Goal: Information Seeking & Learning: Learn about a topic

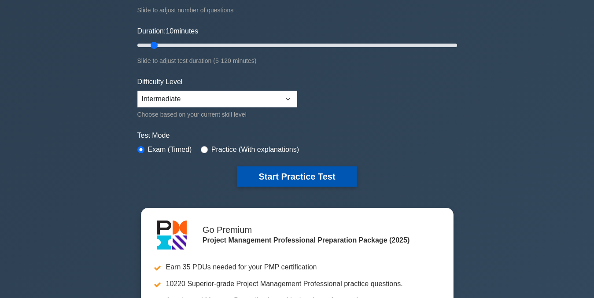
click at [308, 177] on button "Start Practice Test" at bounding box center [296, 177] width 119 height 20
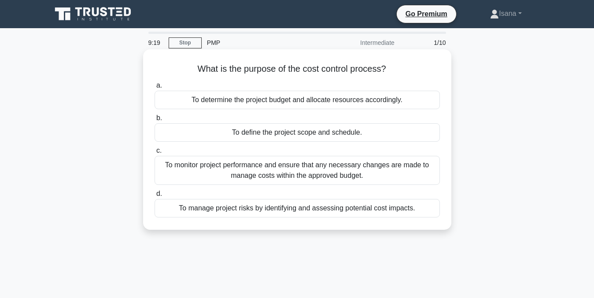
click at [296, 176] on div "To monitor project performance and ensure that any necessary changes are made t…" at bounding box center [298, 170] width 286 height 29
click at [155, 154] on input "c. To monitor project performance and ensure that any necessary changes are mad…" at bounding box center [155, 151] width 0 height 6
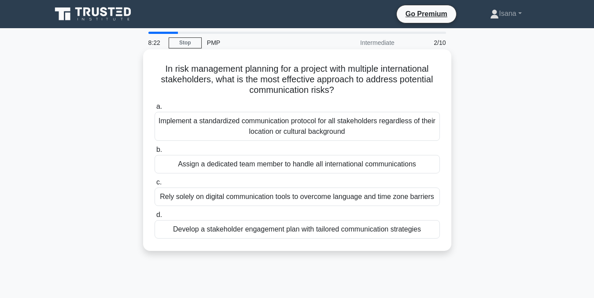
click at [288, 223] on div "Develop a stakeholder engagement plan with tailored communication strategies" at bounding box center [298, 229] width 286 height 19
click at [155, 218] on input "d. Develop a stakeholder engagement plan with tailored communication strategies" at bounding box center [155, 215] width 0 height 6
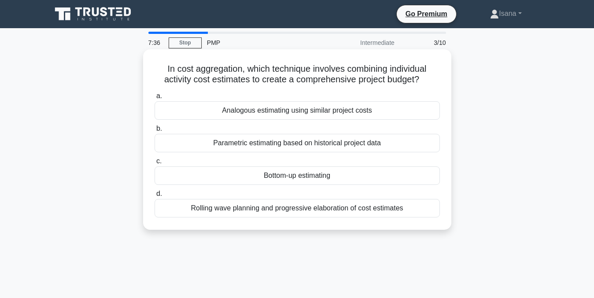
click at [275, 174] on div "Bottom-up estimating" at bounding box center [298, 176] width 286 height 19
click at [155, 164] on input "c. Bottom-up estimating" at bounding box center [155, 162] width 0 height 6
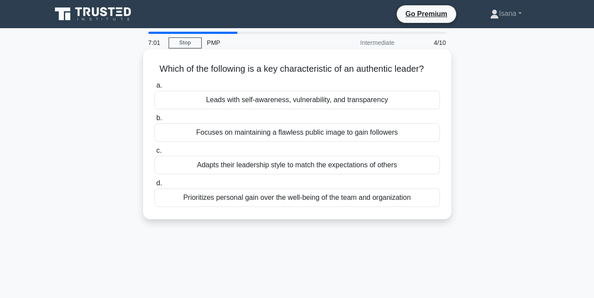
click at [284, 167] on div "Adapts their leadership style to match the expectations of others" at bounding box center [298, 165] width 286 height 19
click at [155, 154] on input "c. Adapts their leadership style to match the expectations of others" at bounding box center [155, 151] width 0 height 6
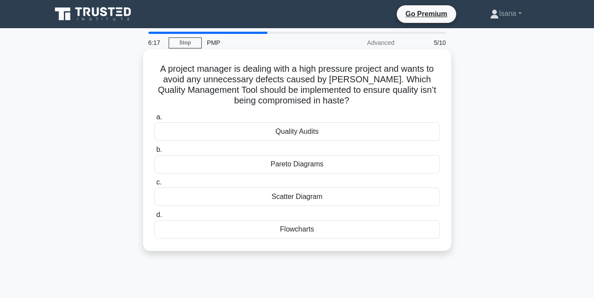
click at [282, 134] on div "Quality Audits" at bounding box center [298, 131] width 286 height 19
click at [155, 120] on input "a. Quality Audits" at bounding box center [155, 118] width 0 height 6
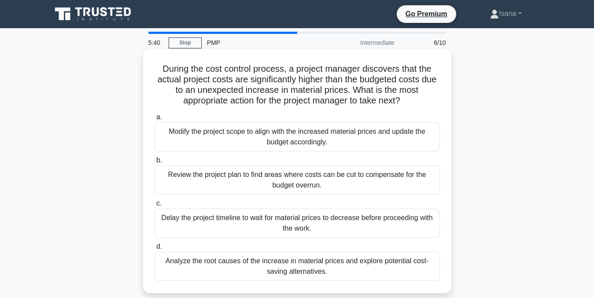
click at [299, 265] on div "Analyze the root causes of the increase in material prices and explore potentia…" at bounding box center [298, 266] width 286 height 29
click at [155, 250] on input "d. Analyze the root causes of the increase in material prices and explore poten…" at bounding box center [155, 247] width 0 height 6
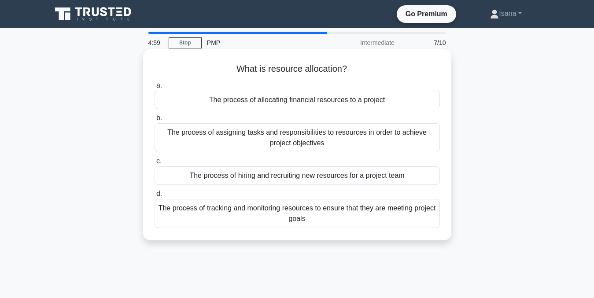
click at [310, 219] on div "The process of tracking and monitoring resources to ensure that they are meetin…" at bounding box center [298, 213] width 286 height 29
click at [155, 197] on input "d. The process of tracking and monitoring resources to ensure that they are mee…" at bounding box center [155, 194] width 0 height 6
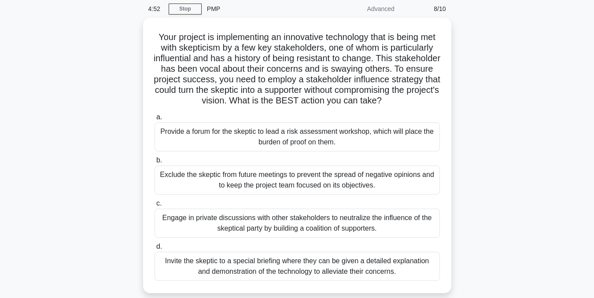
scroll to position [36, 0]
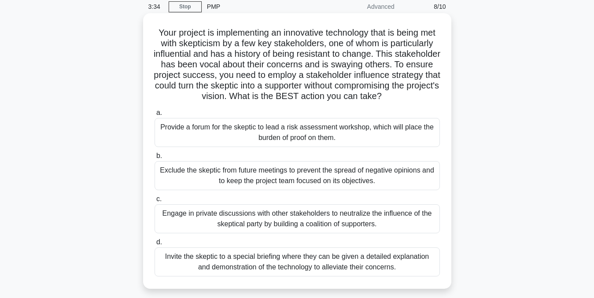
click at [362, 229] on div "Engage in private discussions with other stakeholders to neutralize the influen…" at bounding box center [298, 218] width 286 height 29
click at [155, 202] on input "c. Engage in private discussions with other stakeholders to neutralize the infl…" at bounding box center [155, 200] width 0 height 6
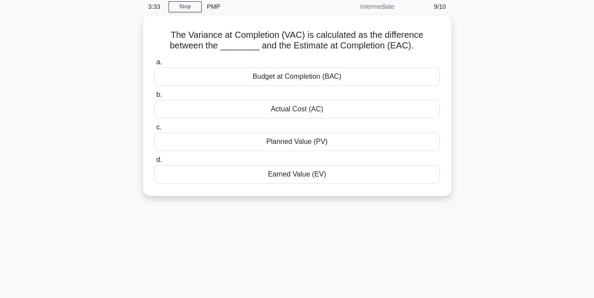
scroll to position [0, 0]
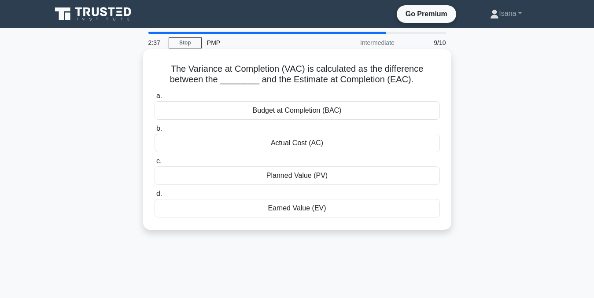
click at [281, 109] on div "Budget at Completion (BAC)" at bounding box center [298, 110] width 286 height 19
click at [155, 99] on input "a. Budget at Completion (BAC)" at bounding box center [155, 96] width 0 height 6
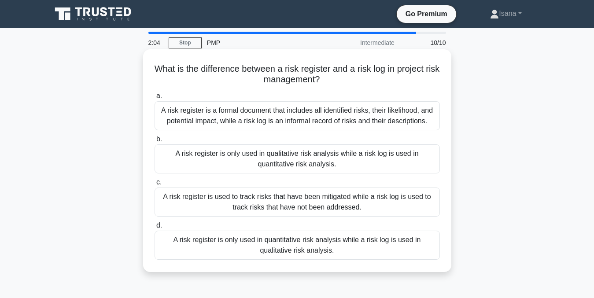
click at [289, 111] on div "A risk register is a formal document that includes all identified risks, their …" at bounding box center [298, 115] width 286 height 29
click at [155, 99] on input "a. A risk register is a formal document that includes all identified risks, the…" at bounding box center [155, 96] width 0 height 6
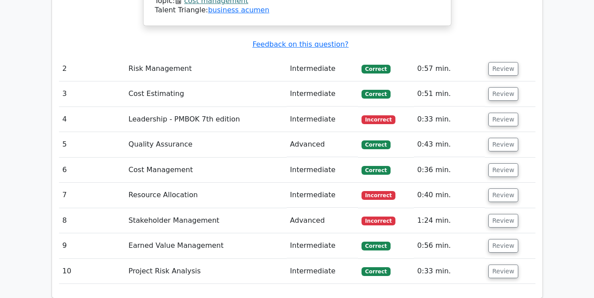
scroll to position [1221, 0]
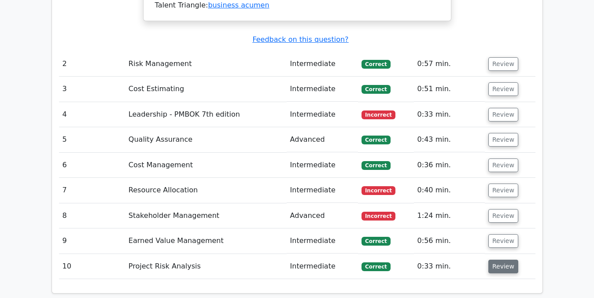
click at [499, 260] on button "Review" at bounding box center [504, 267] width 30 height 14
click at [501, 260] on button "Review" at bounding box center [504, 267] width 30 height 14
click at [501, 234] on button "Review" at bounding box center [504, 241] width 30 height 14
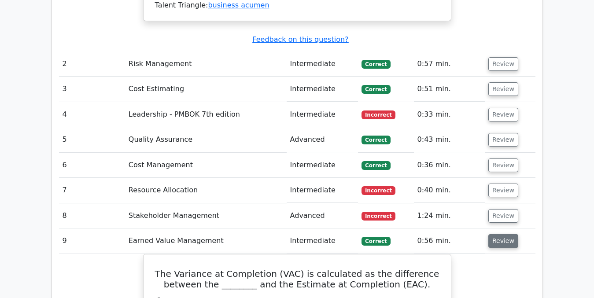
click at [500, 234] on button "Review" at bounding box center [504, 241] width 30 height 14
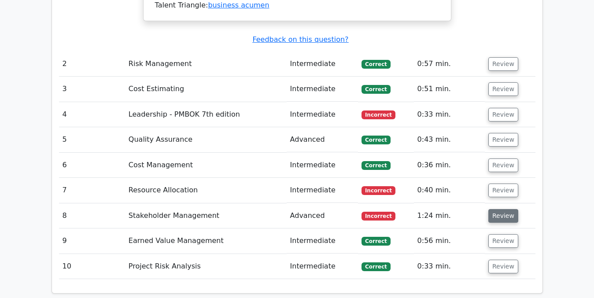
click at [502, 209] on button "Review" at bounding box center [504, 216] width 30 height 14
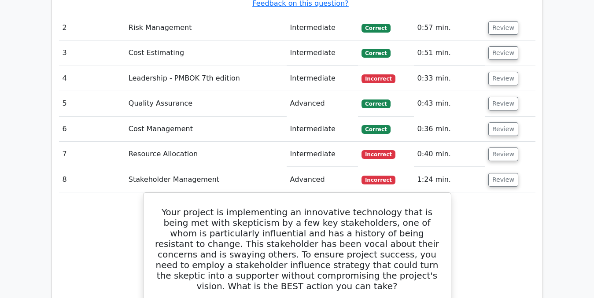
scroll to position [1252, 0]
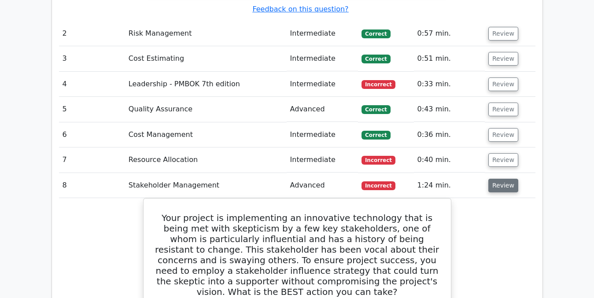
click at [502, 179] on button "Review" at bounding box center [504, 186] width 30 height 14
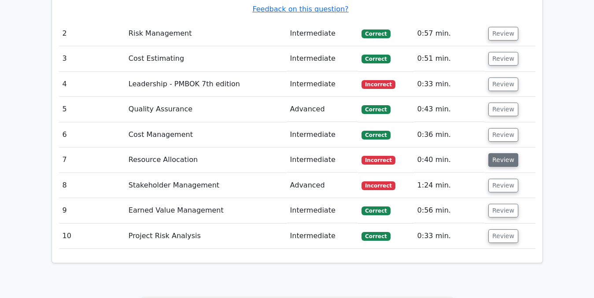
click at [499, 153] on button "Review" at bounding box center [504, 160] width 30 height 14
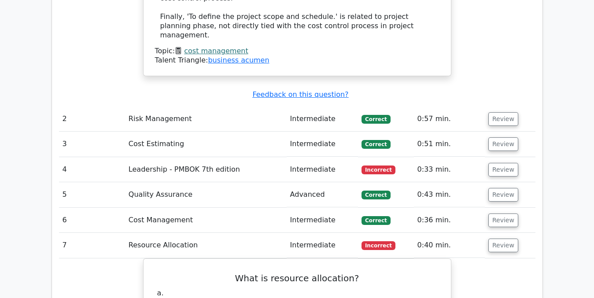
scroll to position [1165, 0]
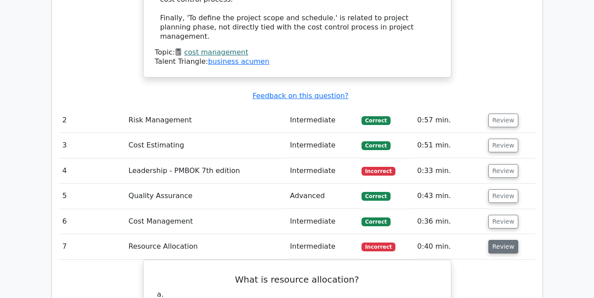
click at [503, 240] on button "Review" at bounding box center [504, 247] width 30 height 14
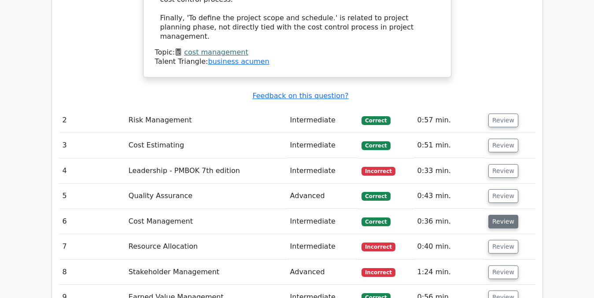
click at [497, 215] on button "Review" at bounding box center [504, 222] width 30 height 14
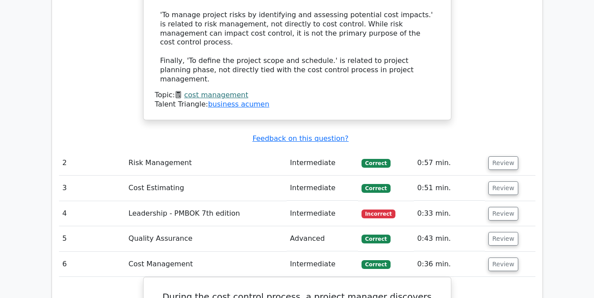
scroll to position [1121, 0]
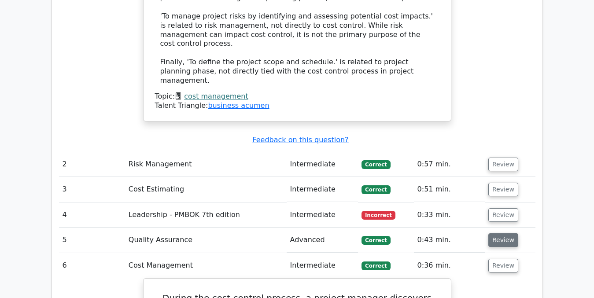
click at [499, 234] on button "Review" at bounding box center [504, 241] width 30 height 14
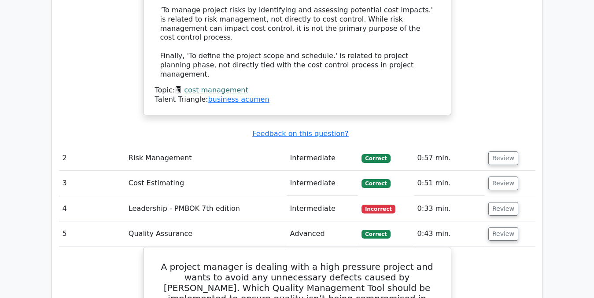
scroll to position [1125, 0]
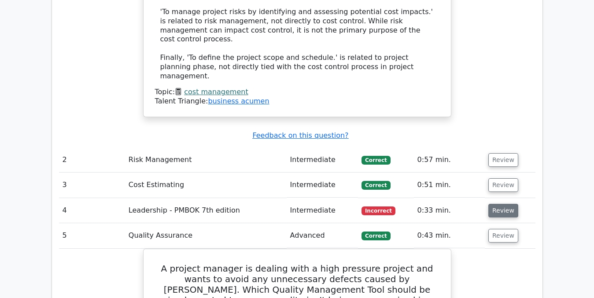
click at [503, 204] on button "Review" at bounding box center [504, 211] width 30 height 14
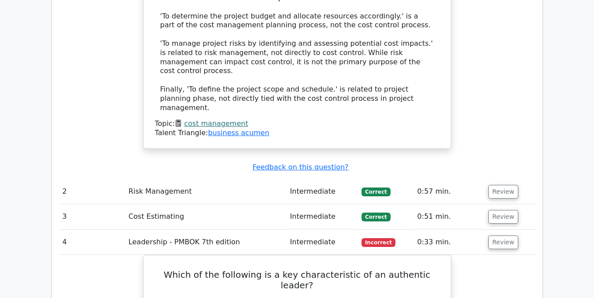
scroll to position [1090, 0]
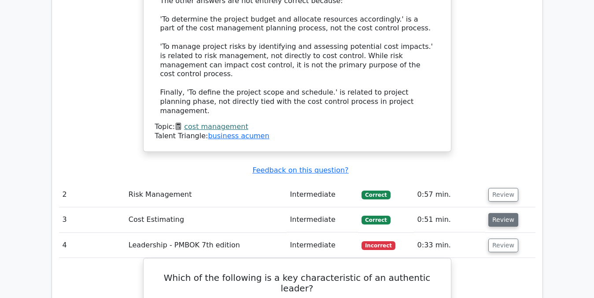
click at [505, 213] on button "Review" at bounding box center [504, 220] width 30 height 14
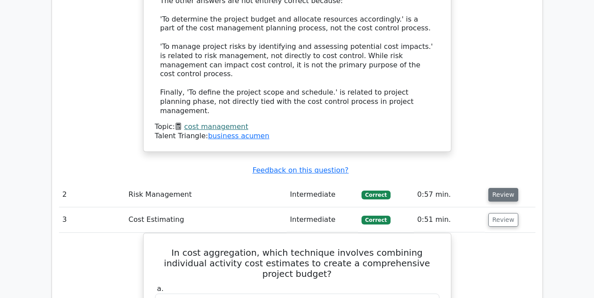
click at [503, 188] on button "Review" at bounding box center [504, 195] width 30 height 14
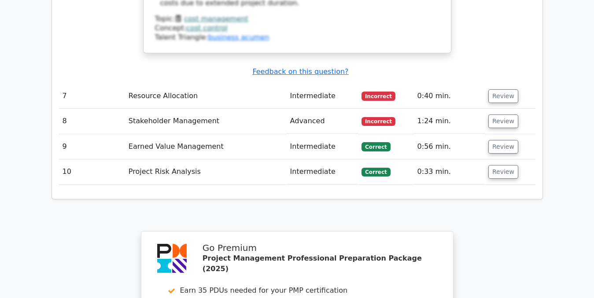
scroll to position [3842, 0]
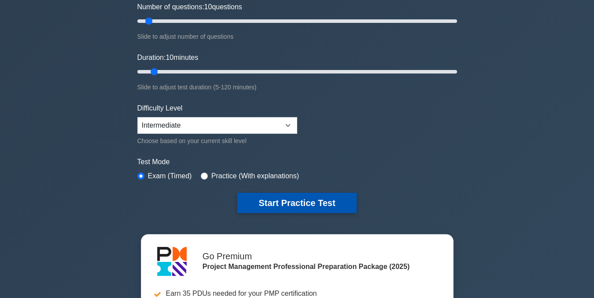
click at [299, 203] on button "Start Practice Test" at bounding box center [296, 203] width 119 height 20
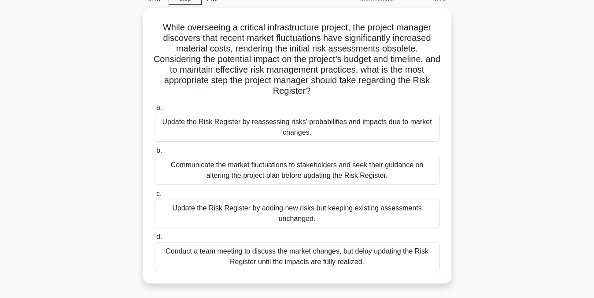
scroll to position [45, 0]
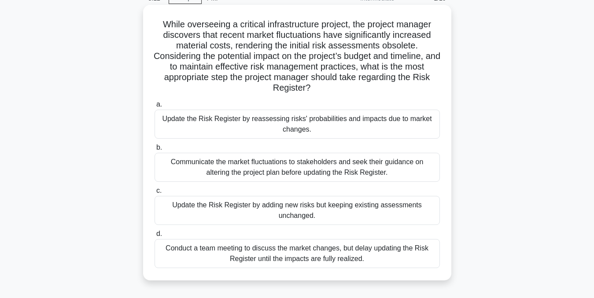
click at [349, 128] on div "Update the Risk Register by reassessing risks' probabilities and impacts due to…" at bounding box center [298, 124] width 286 height 29
click at [155, 108] on input "a. Update the Risk Register by reassessing risks' probabilities and impacts due…" at bounding box center [155, 105] width 0 height 6
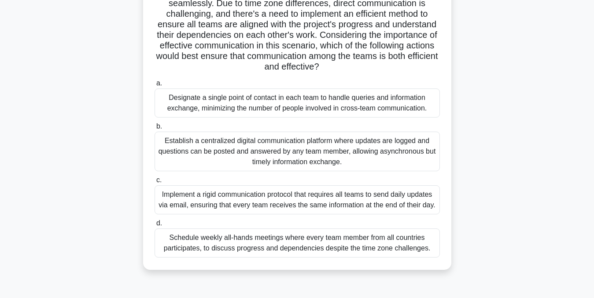
scroll to position [143, 0]
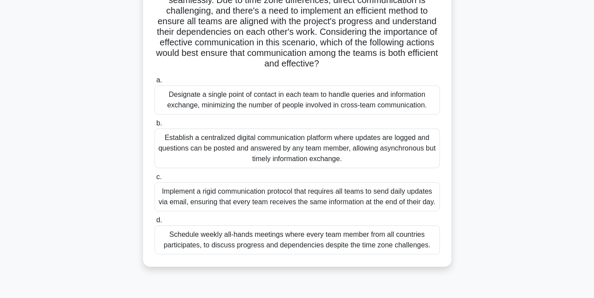
click at [375, 139] on div "Establish a centralized digital communication platform where updates are logged…" at bounding box center [298, 149] width 286 height 40
click at [155, 126] on input "b. Establish a centralized digital communication platform where updates are log…" at bounding box center [155, 124] width 0 height 6
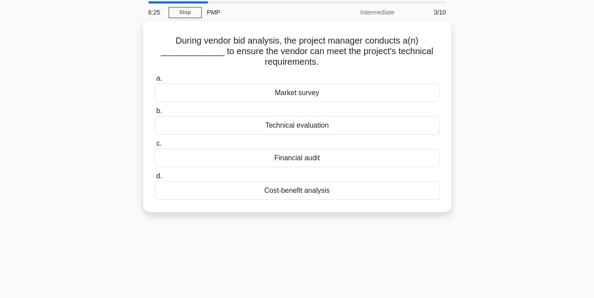
scroll to position [0, 0]
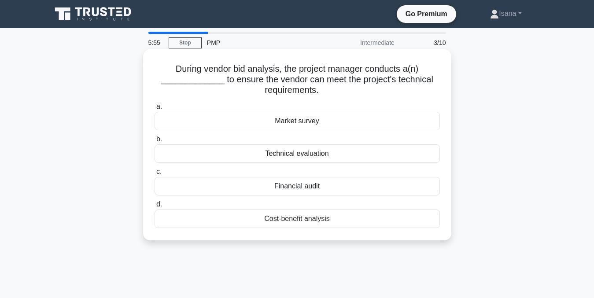
click at [323, 217] on div "Cost-benefit analysis" at bounding box center [298, 219] width 286 height 19
click at [155, 208] on input "d. Cost-benefit analysis" at bounding box center [155, 205] width 0 height 6
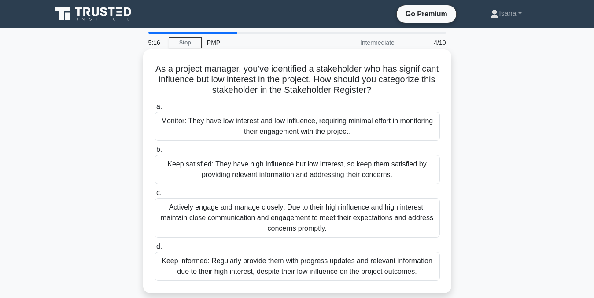
click at [313, 170] on div "Keep satisfied: They have high influence but low interest, so keep them satisfi…" at bounding box center [298, 169] width 286 height 29
click at [155, 153] on input "b. Keep satisfied: They have high influence but low interest, so keep them sati…" at bounding box center [155, 150] width 0 height 6
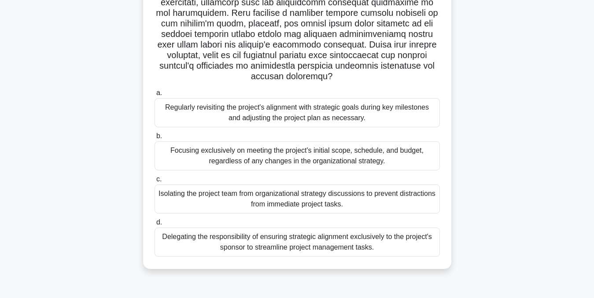
scroll to position [175, 0]
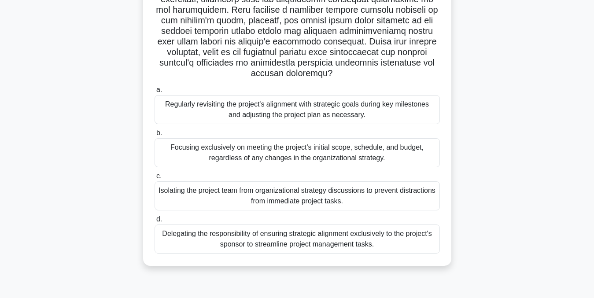
click at [341, 108] on div "Regularly revisiting the project's alignment with strategic goals during key mi…" at bounding box center [298, 109] width 286 height 29
click at [155, 93] on input "a. Regularly revisiting the project's alignment with strategic goals during key…" at bounding box center [155, 90] width 0 height 6
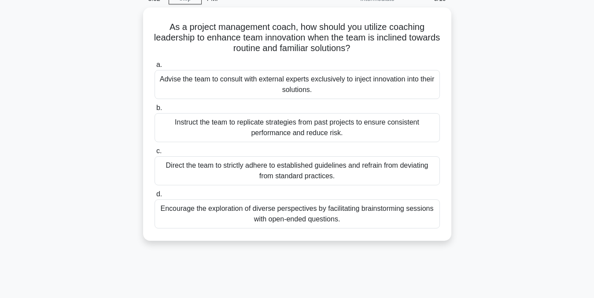
scroll to position [0, 0]
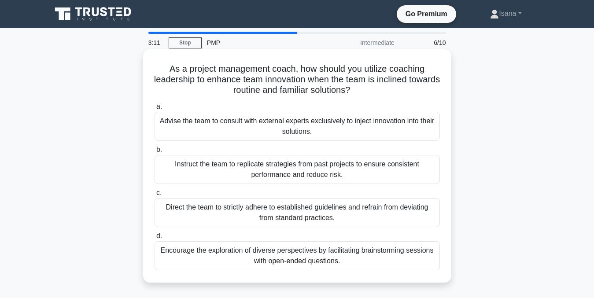
click at [292, 250] on div "Encourage the exploration of diverse perspectives by facilitating brainstorming…" at bounding box center [298, 255] width 286 height 29
click at [155, 239] on input "d. Encourage the exploration of diverse perspectives by facilitating brainstorm…" at bounding box center [155, 237] width 0 height 6
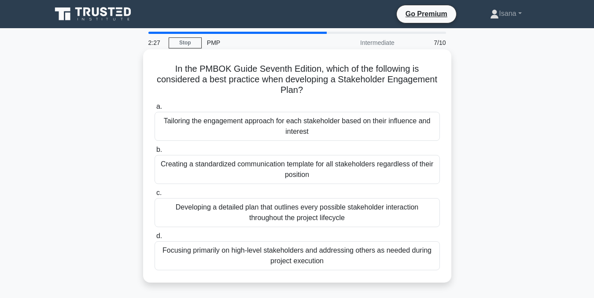
click at [297, 132] on div "Tailoring the engagement approach for each stakeholder based on their influence…" at bounding box center [298, 126] width 286 height 29
click at [155, 110] on input "a. Tailoring the engagement approach for each stakeholder based on their influe…" at bounding box center [155, 107] width 0 height 6
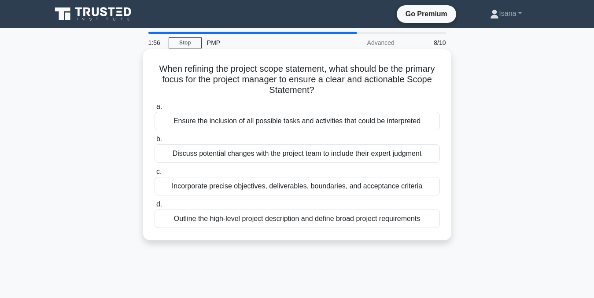
click at [278, 187] on div "Incorporate precise objectives, deliverables, boundaries, and acceptance criter…" at bounding box center [298, 186] width 286 height 19
click at [155, 175] on input "c. Incorporate precise objectives, deliverables, boundaries, and acceptance cri…" at bounding box center [155, 172] width 0 height 6
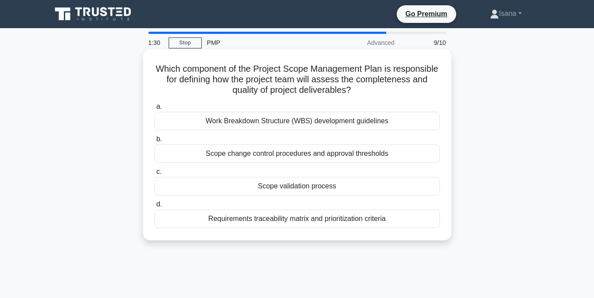
click at [269, 223] on div "Requirements traceability matrix and prioritization criteria" at bounding box center [298, 219] width 286 height 19
click at [155, 208] on input "d. Requirements traceability matrix and prioritization criteria" at bounding box center [155, 205] width 0 height 6
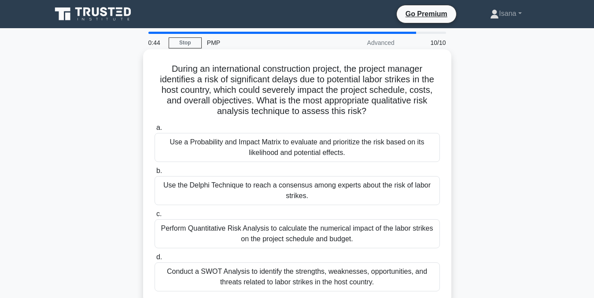
click at [375, 277] on div "Conduct a SWOT Analysis to identify the strengths, weaknesses, opportunities, a…" at bounding box center [298, 277] width 286 height 29
click at [155, 260] on input "d. Conduct a SWOT Analysis to identify the strengths, weaknesses, opportunities…" at bounding box center [155, 258] width 0 height 6
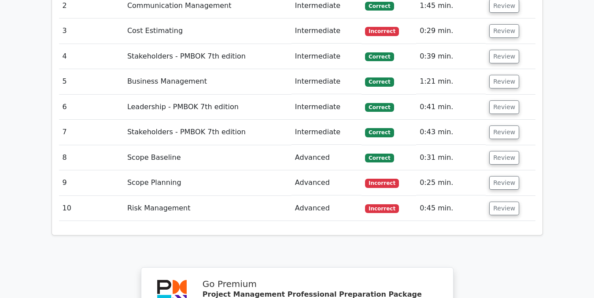
scroll to position [1278, 0]
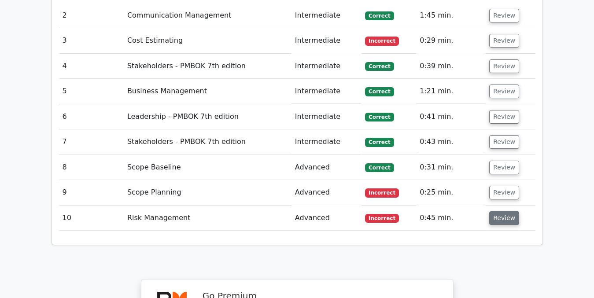
click at [498, 211] on button "Review" at bounding box center [505, 218] width 30 height 14
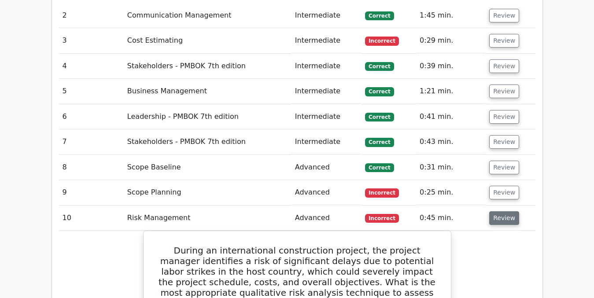
click at [505, 211] on button "Review" at bounding box center [505, 218] width 30 height 14
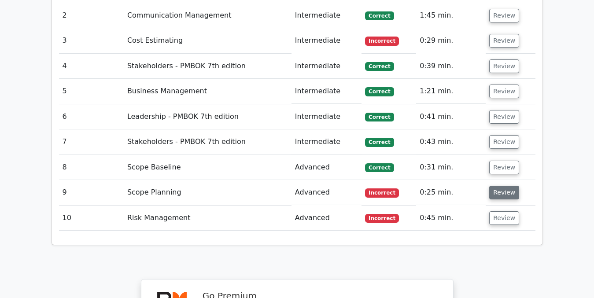
click at [504, 186] on button "Review" at bounding box center [505, 193] width 30 height 14
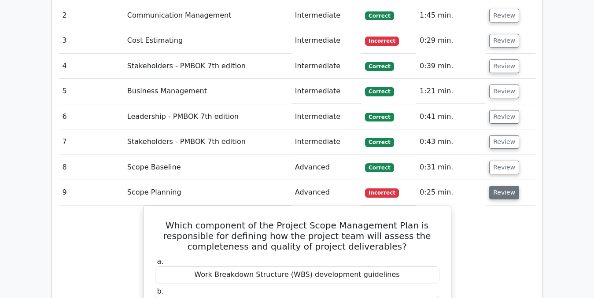
click at [502, 186] on button "Review" at bounding box center [505, 193] width 30 height 14
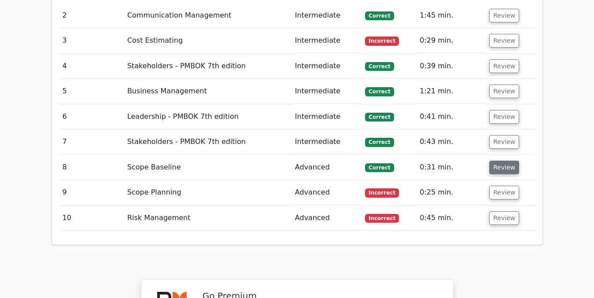
click at [501, 161] on button "Review" at bounding box center [505, 168] width 30 height 14
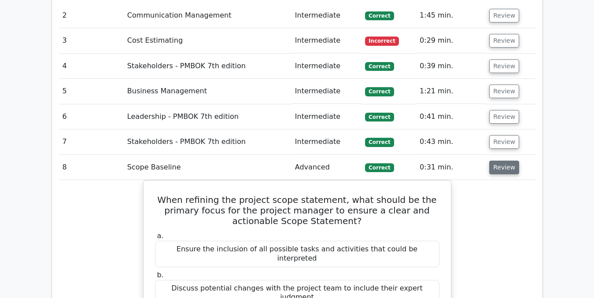
click at [505, 161] on button "Review" at bounding box center [505, 168] width 30 height 14
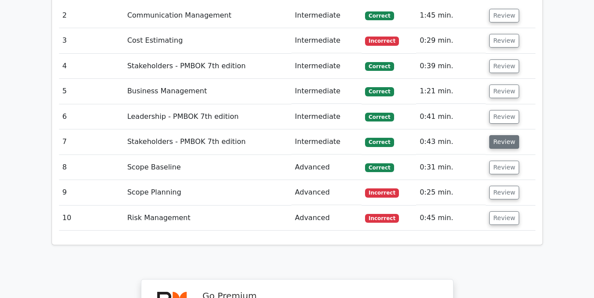
click at [504, 135] on button "Review" at bounding box center [505, 142] width 30 height 14
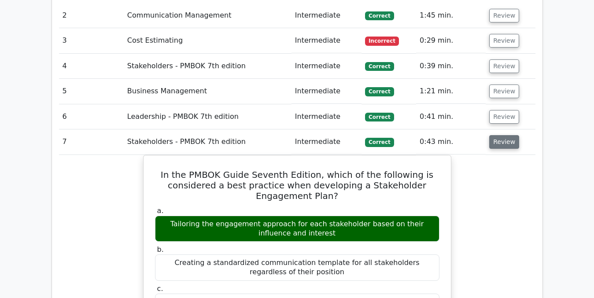
click at [502, 135] on button "Review" at bounding box center [505, 142] width 30 height 14
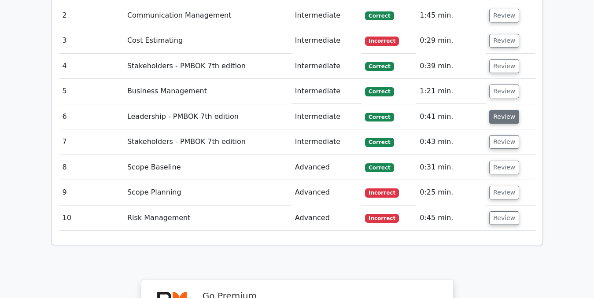
click at [500, 110] on button "Review" at bounding box center [505, 117] width 30 height 14
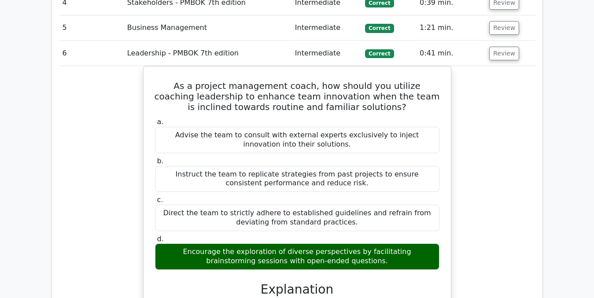
scroll to position [1333, 0]
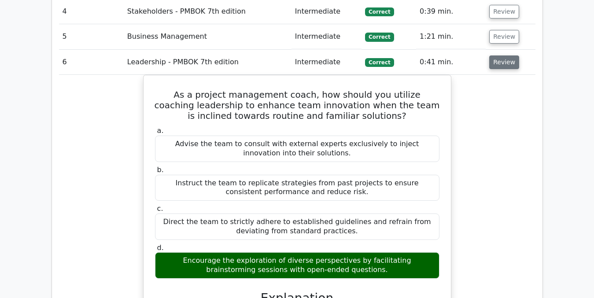
click at [503, 56] on button "Review" at bounding box center [505, 63] width 30 height 14
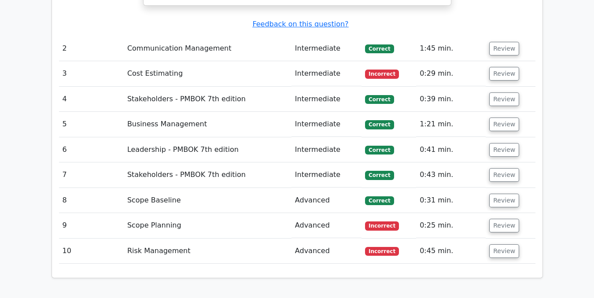
scroll to position [1244, 0]
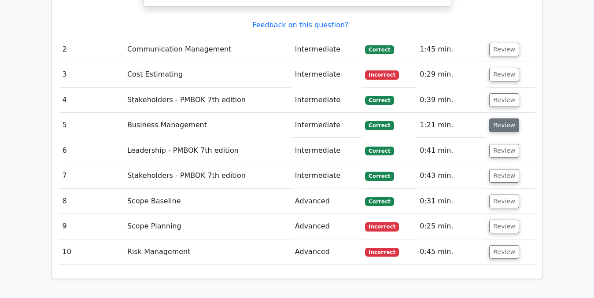
click at [502, 119] on button "Review" at bounding box center [505, 126] width 30 height 14
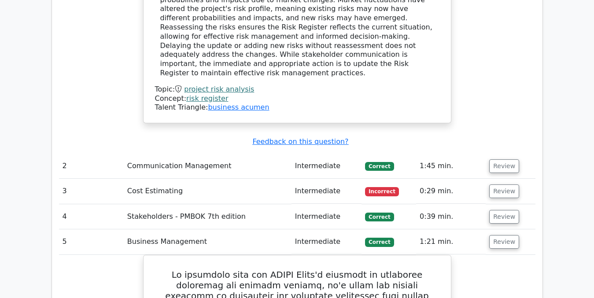
scroll to position [1134, 0]
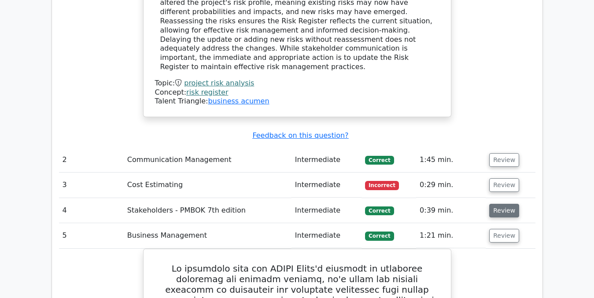
click at [501, 204] on button "Review" at bounding box center [505, 211] width 30 height 14
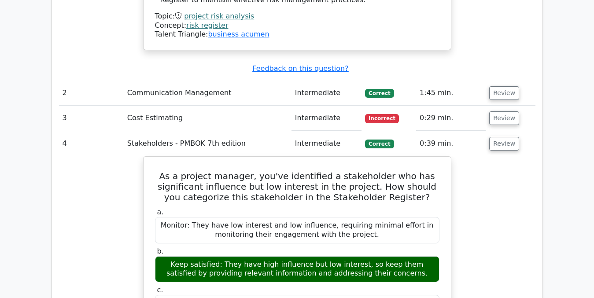
scroll to position [1198, 0]
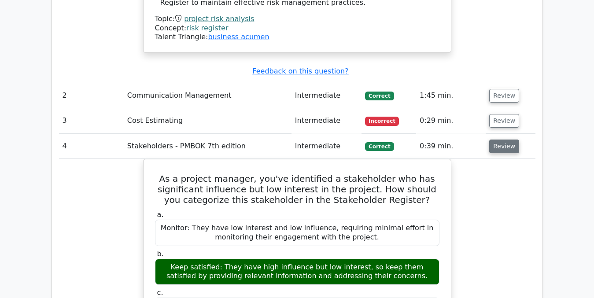
click at [508, 140] on button "Review" at bounding box center [505, 147] width 30 height 14
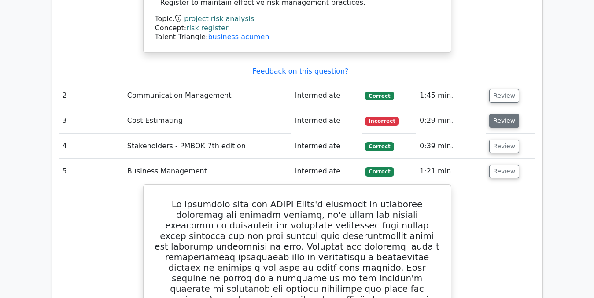
click at [502, 114] on button "Review" at bounding box center [505, 121] width 30 height 14
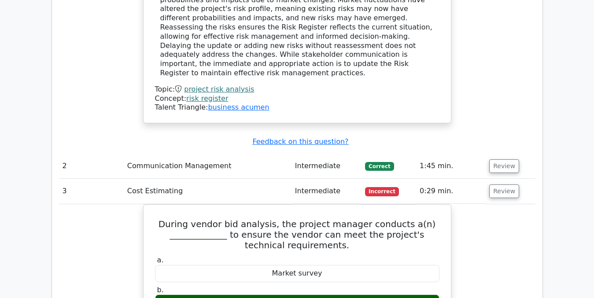
scroll to position [1134, 0]
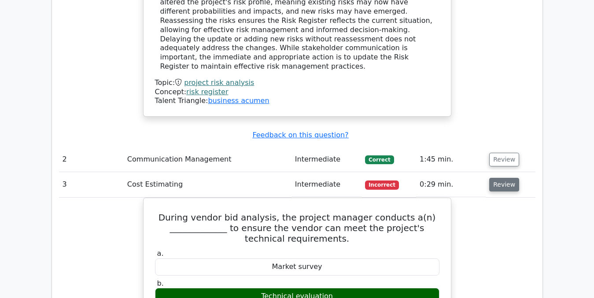
click at [502, 178] on button "Review" at bounding box center [505, 185] width 30 height 14
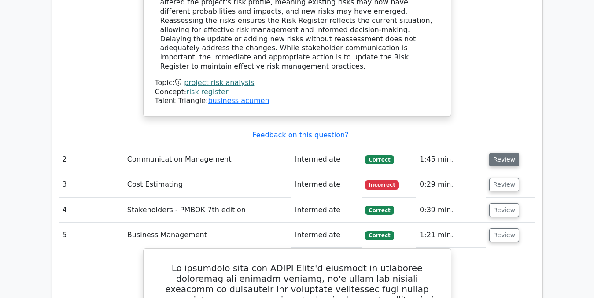
click at [498, 153] on button "Review" at bounding box center [505, 160] width 30 height 14
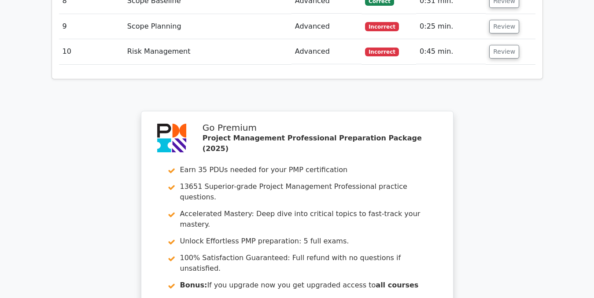
scroll to position [2859, 0]
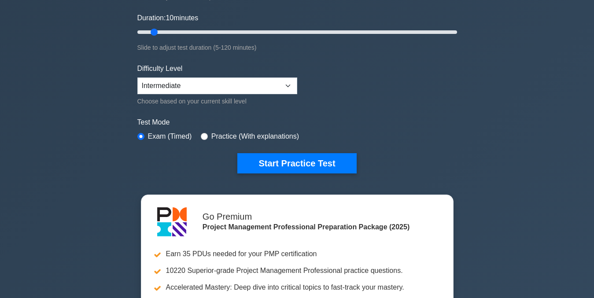
scroll to position [172, 0]
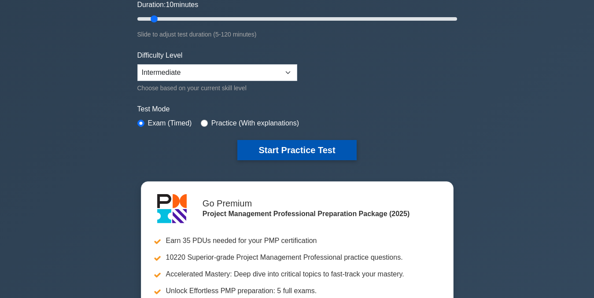
click at [285, 156] on button "Start Practice Test" at bounding box center [296, 150] width 119 height 20
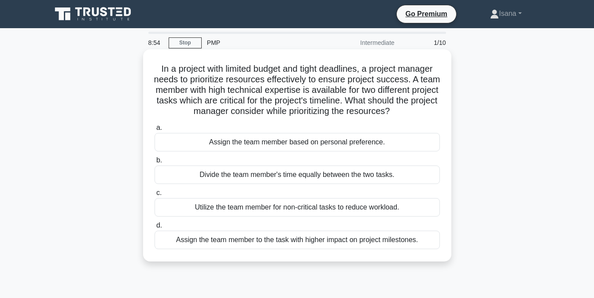
click at [264, 217] on div "Utilize the team member for non-critical tasks to reduce workload." at bounding box center [298, 207] width 286 height 19
click at [155, 196] on input "c. Utilize the team member for non-critical tasks to reduce workload." at bounding box center [155, 193] width 0 height 6
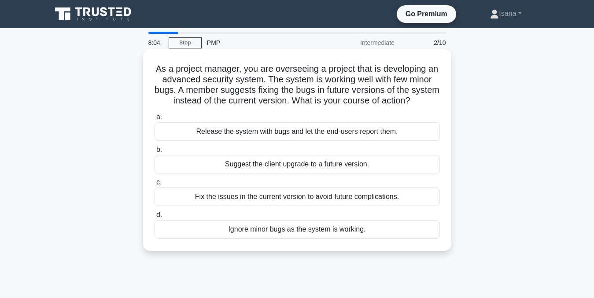
click at [267, 206] on div "Fix the issues in the current version to avoid future complications." at bounding box center [298, 197] width 286 height 19
click at [155, 185] on input "c. Fix the issues in the current version to avoid future complications." at bounding box center [155, 183] width 0 height 6
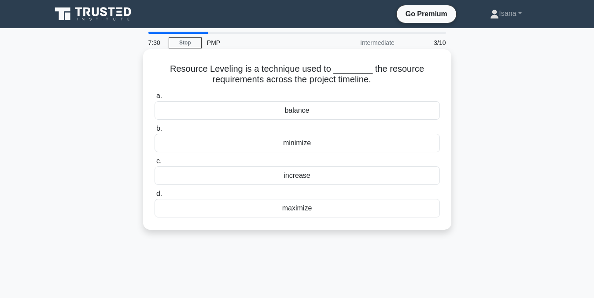
click at [279, 144] on div "minimize" at bounding box center [298, 143] width 286 height 19
click at [155, 132] on input "b. minimize" at bounding box center [155, 129] width 0 height 6
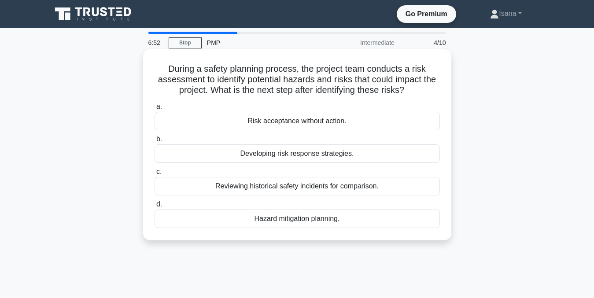
click at [280, 154] on div "Developing risk response strategies." at bounding box center [298, 154] width 286 height 19
click at [155, 142] on input "b. Developing risk response strategies." at bounding box center [155, 140] width 0 height 6
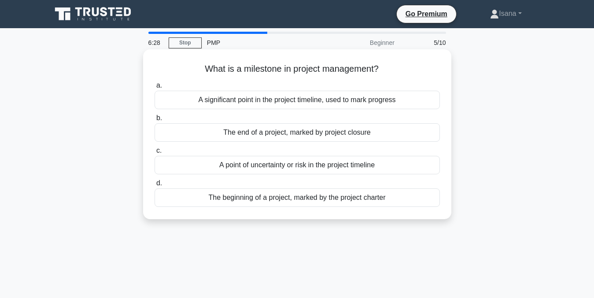
click at [289, 101] on div "A significant point in the project timeline, used to mark progress" at bounding box center [298, 100] width 286 height 19
click at [155, 89] on input "a. A significant point in the project timeline, used to mark progress" at bounding box center [155, 86] width 0 height 6
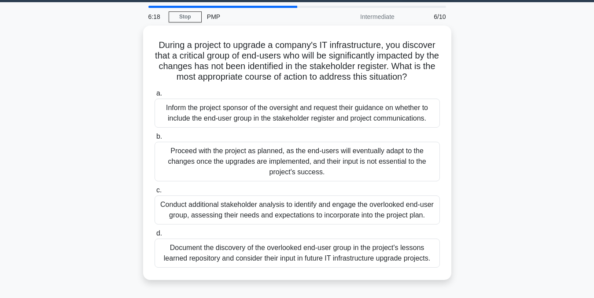
scroll to position [26, 0]
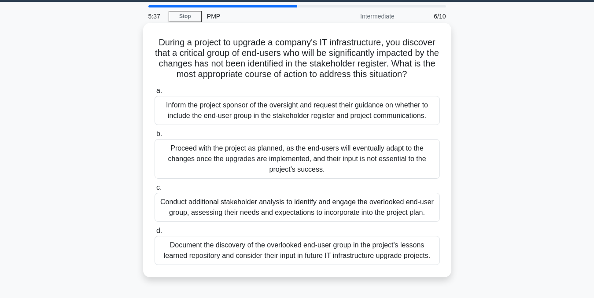
click at [345, 205] on div "Conduct additional stakeholder analysis to identify and engage the overlooked e…" at bounding box center [298, 207] width 286 height 29
click at [155, 191] on input "c. Conduct additional stakeholder analysis to identify and engage the overlooke…" at bounding box center [155, 188] width 0 height 6
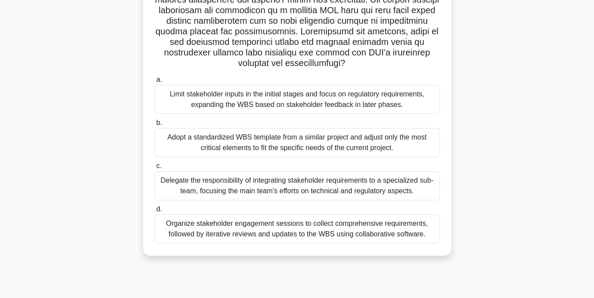
scroll to position [178, 0]
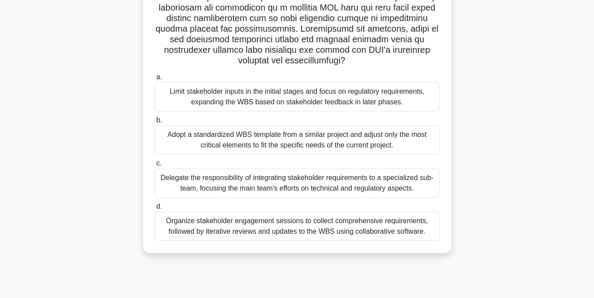
click at [310, 241] on div "Organize stakeholder engagement sessions to collect comprehensive requirements,…" at bounding box center [298, 226] width 286 height 29
click at [155, 210] on input "d. Organize stakeholder engagement sessions to collect comprehensive requiremen…" at bounding box center [155, 207] width 0 height 6
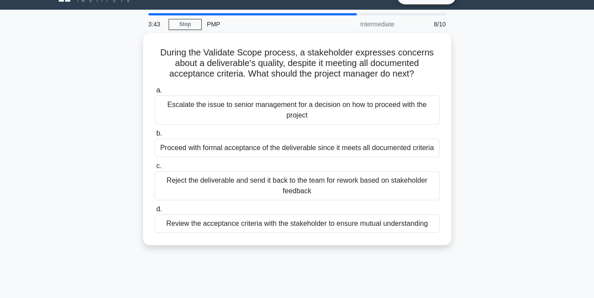
scroll to position [0, 0]
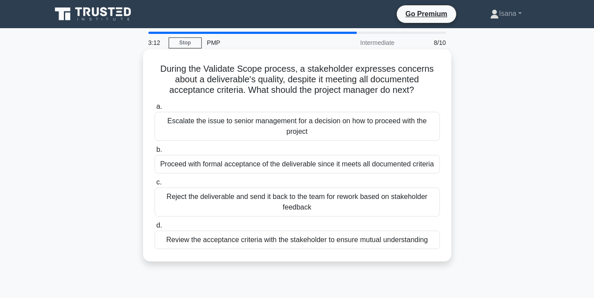
click at [305, 241] on div "Review the acceptance criteria with the stakeholder to ensure mutual understand…" at bounding box center [298, 240] width 286 height 19
click at [155, 229] on input "d. Review the acceptance criteria with the stakeholder to ensure mutual underst…" at bounding box center [155, 226] width 0 height 6
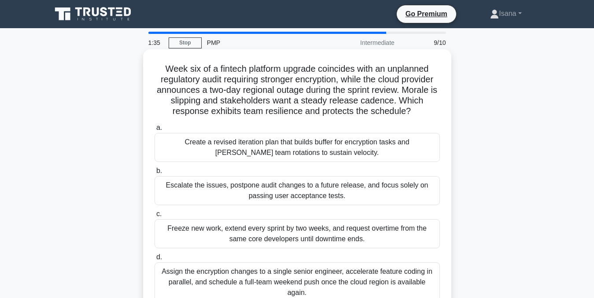
click at [306, 162] on div "Create a revised iteration plan that builds buffer for encryption tasks and [PE…" at bounding box center [298, 147] width 286 height 29
click at [155, 131] on input "a. Create a revised iteration plan that builds buffer for encryption tasks and …" at bounding box center [155, 128] width 0 height 6
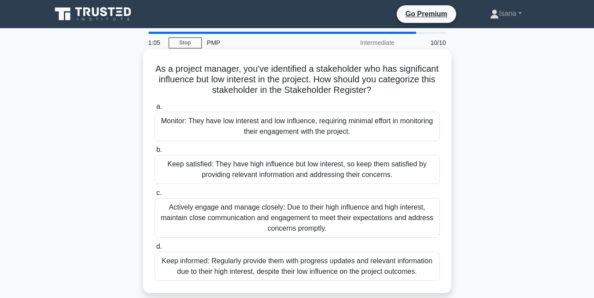
click at [288, 167] on div "Keep satisfied: They have high influence but low interest, so keep them satisfi…" at bounding box center [298, 169] width 286 height 29
click at [155, 153] on input "b. Keep satisfied: They have high influence but low interest, so keep them sati…" at bounding box center [155, 150] width 0 height 6
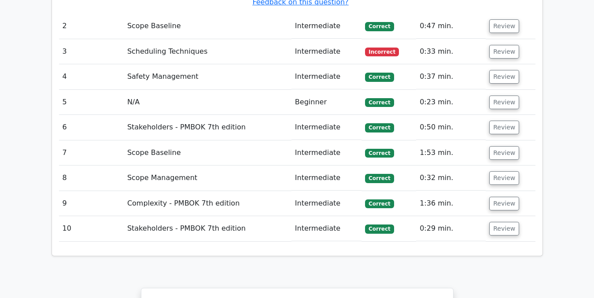
scroll to position [1242, 0]
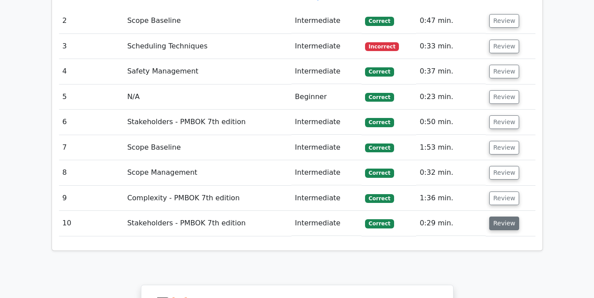
click at [503, 217] on button "Review" at bounding box center [505, 224] width 30 height 14
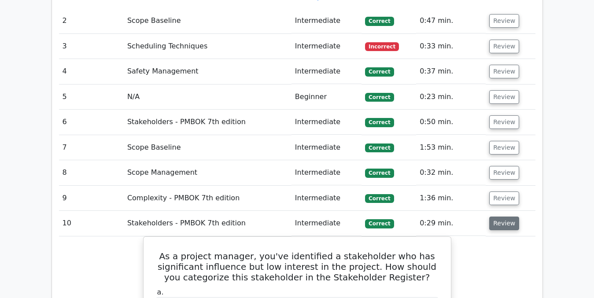
click at [498, 217] on button "Review" at bounding box center [505, 224] width 30 height 14
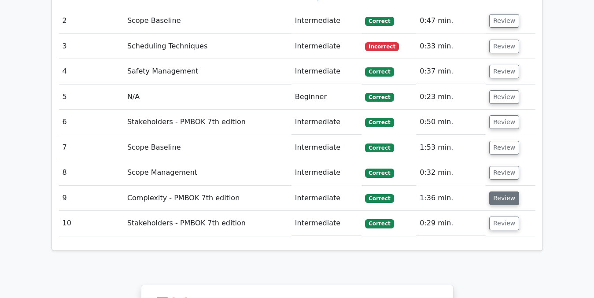
click at [498, 192] on button "Review" at bounding box center [505, 199] width 30 height 14
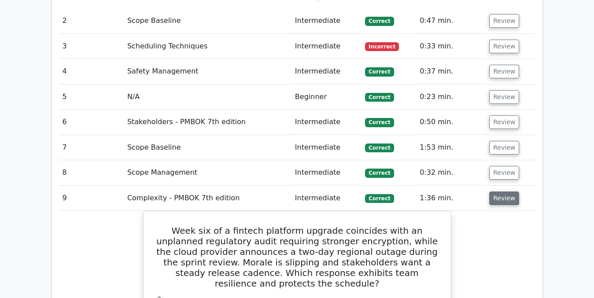
click at [499, 192] on button "Review" at bounding box center [505, 199] width 30 height 14
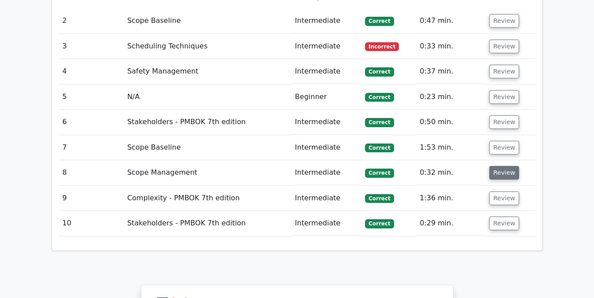
click at [499, 166] on button "Review" at bounding box center [505, 173] width 30 height 14
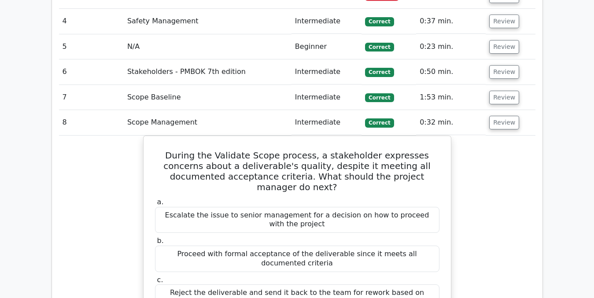
scroll to position [1291, 0]
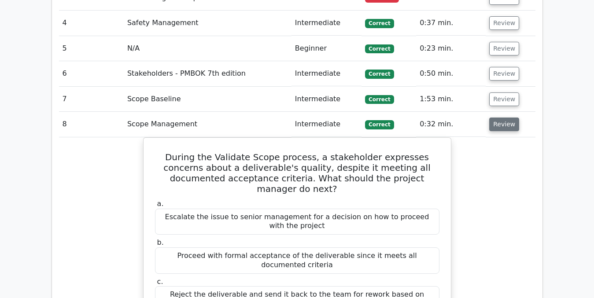
click at [503, 118] on button "Review" at bounding box center [505, 125] width 30 height 14
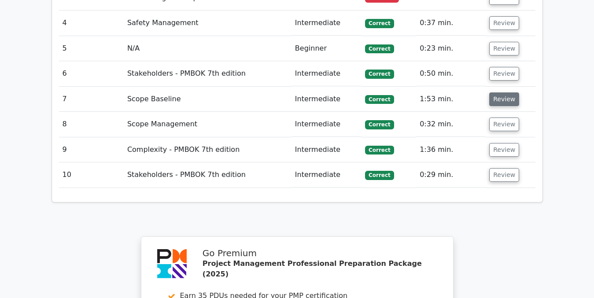
click at [500, 93] on button "Review" at bounding box center [505, 100] width 30 height 14
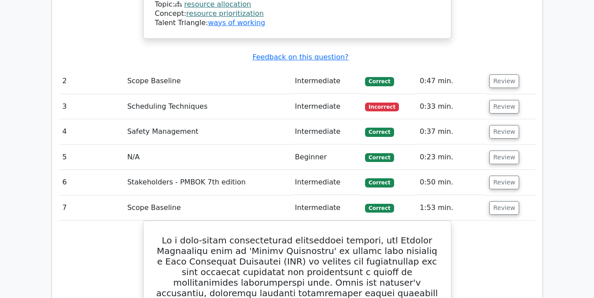
scroll to position [1119, 0]
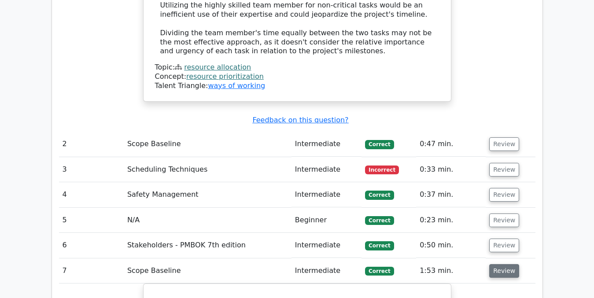
click at [498, 264] on button "Review" at bounding box center [505, 271] width 30 height 14
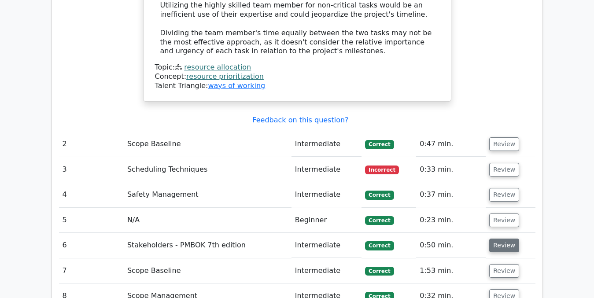
click at [500, 239] on button "Review" at bounding box center [505, 246] width 30 height 14
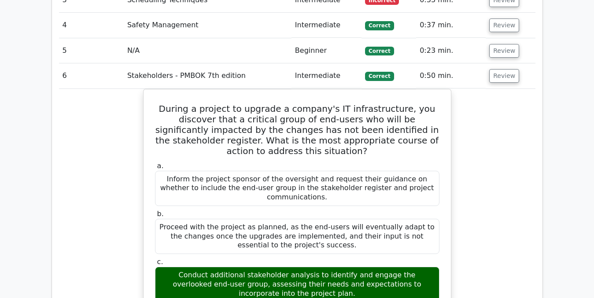
scroll to position [1301, 0]
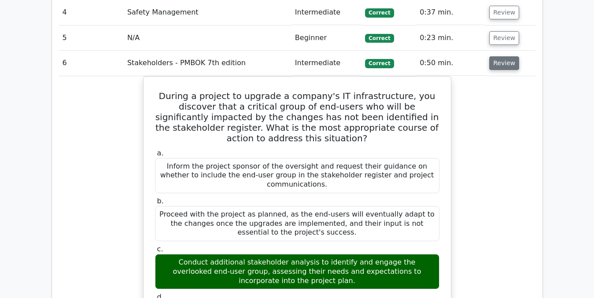
click at [507, 56] on button "Review" at bounding box center [505, 63] width 30 height 14
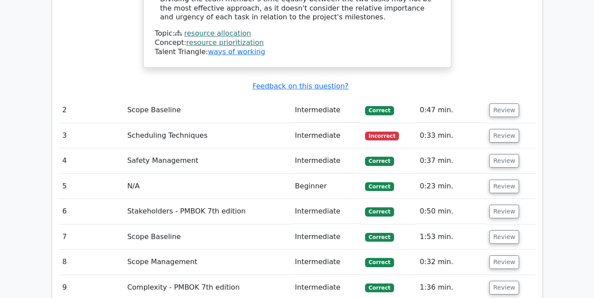
scroll to position [1152, 0]
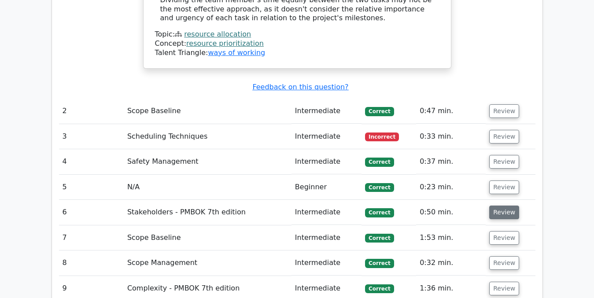
click at [506, 206] on button "Review" at bounding box center [505, 213] width 30 height 14
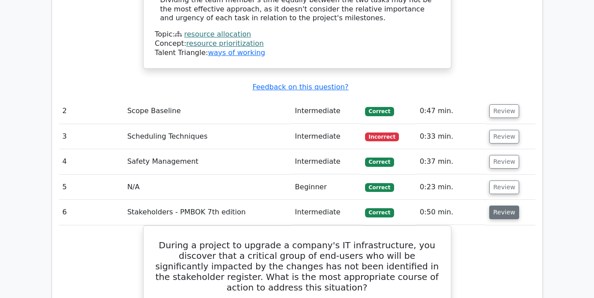
click at [501, 206] on button "Review" at bounding box center [505, 213] width 30 height 14
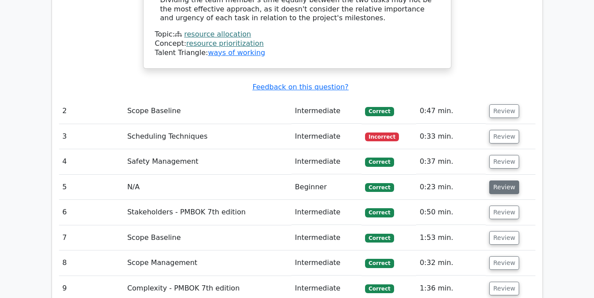
click at [499, 181] on button "Review" at bounding box center [505, 188] width 30 height 14
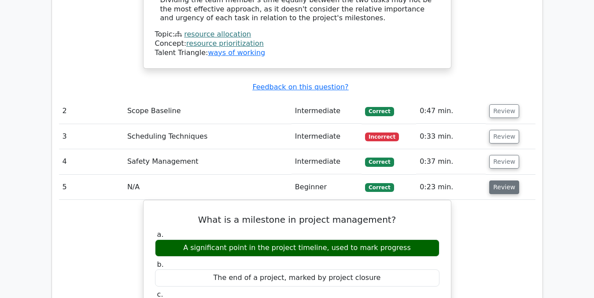
click at [497, 181] on button "Review" at bounding box center [505, 188] width 30 height 14
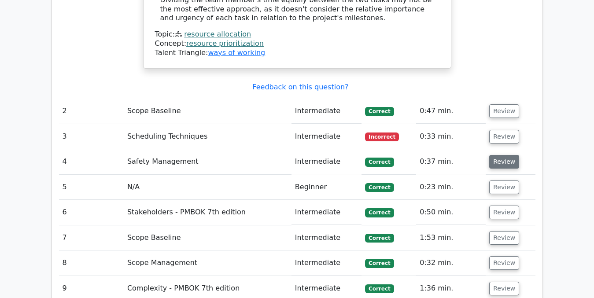
click at [497, 155] on button "Review" at bounding box center [505, 162] width 30 height 14
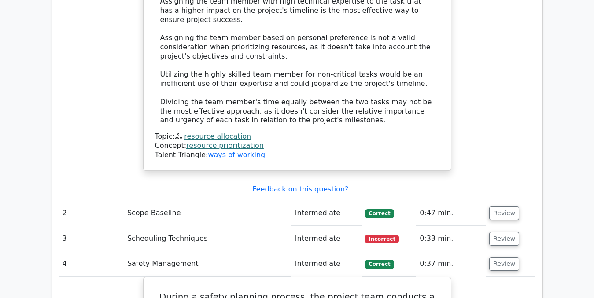
scroll to position [1055, 0]
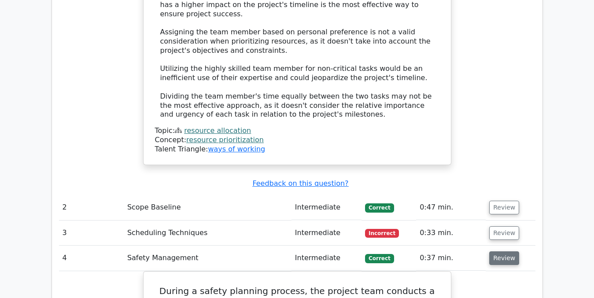
click at [505, 252] on button "Review" at bounding box center [505, 259] width 30 height 14
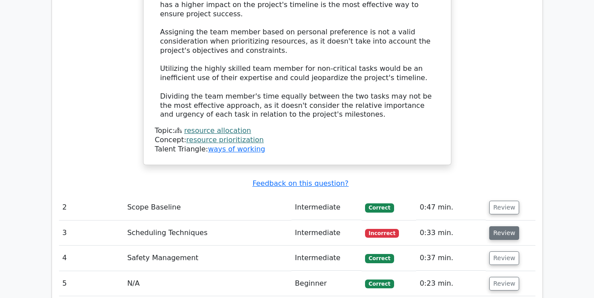
click at [501, 226] on button "Review" at bounding box center [505, 233] width 30 height 14
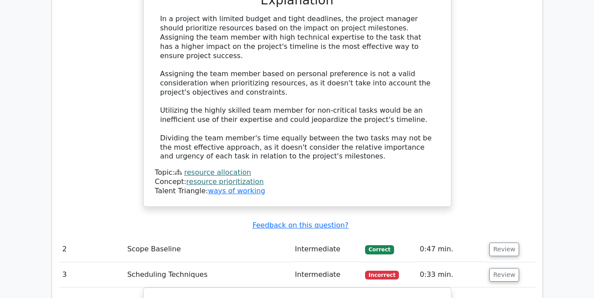
scroll to position [1019, 0]
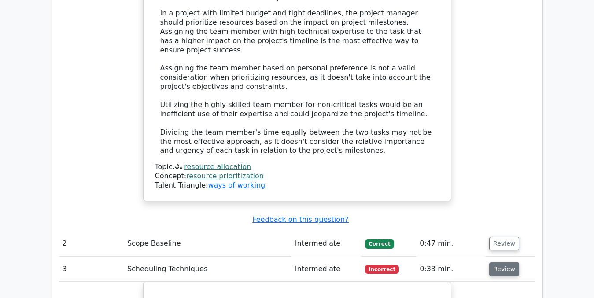
click at [504, 263] on button "Review" at bounding box center [505, 270] width 30 height 14
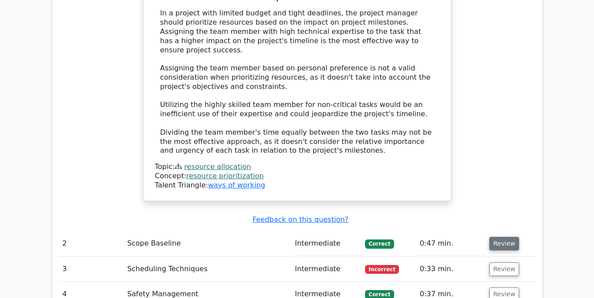
click at [499, 237] on button "Review" at bounding box center [505, 244] width 30 height 14
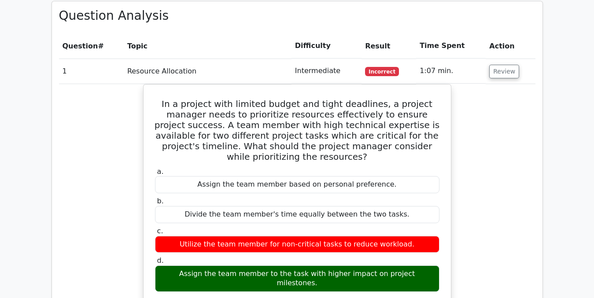
scroll to position [697, 0]
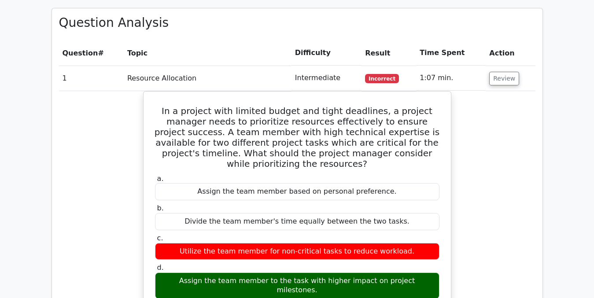
drag, startPoint x: 594, startPoint y: 116, endPoint x: 593, endPoint y: 128, distance: 11.9
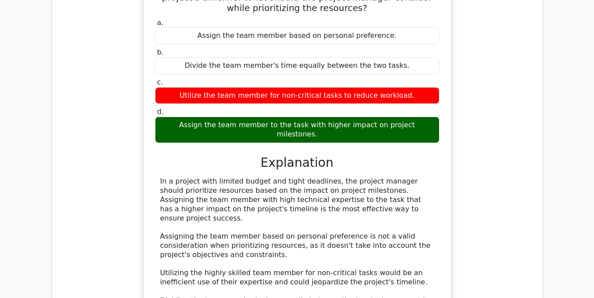
scroll to position [867, 0]
